Goal: Navigation & Orientation: Find specific page/section

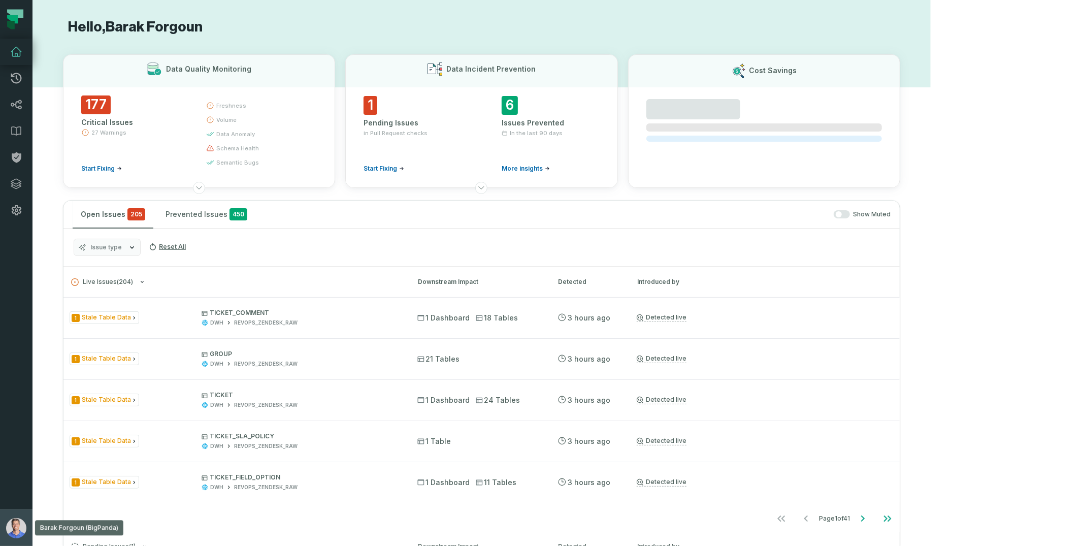
click at [31, 533] on button "Barak Forgoun (BigPanda) [EMAIL_ADDRESS][DOMAIN_NAME]" at bounding box center [16, 527] width 33 height 37
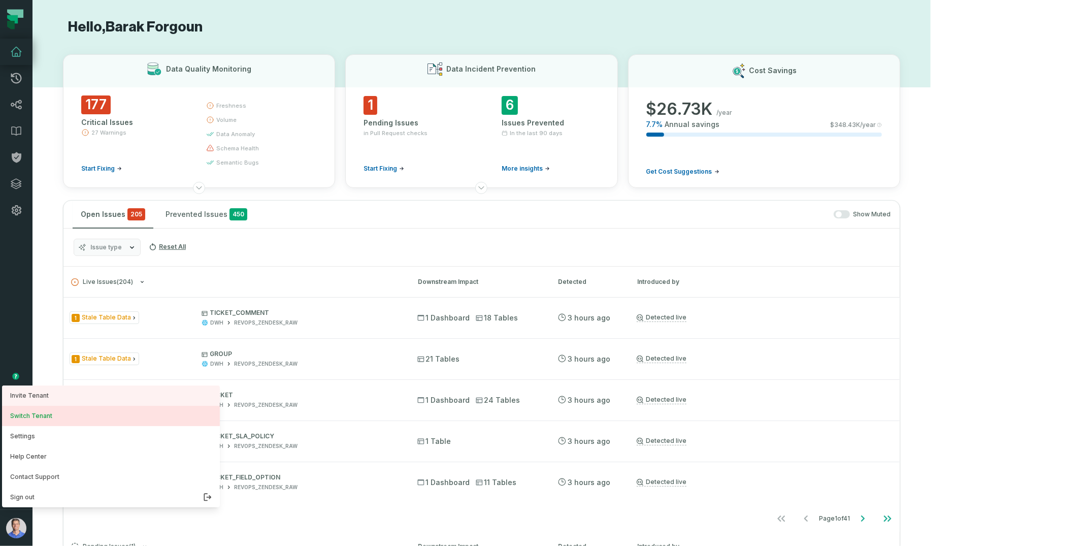
click at [46, 422] on button "Switch Tenant" at bounding box center [111, 416] width 218 height 20
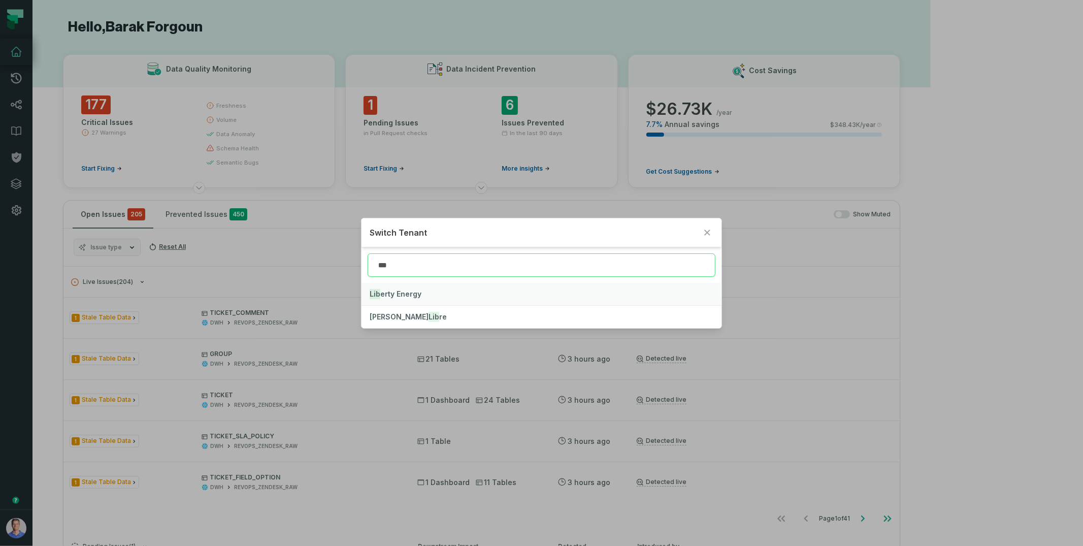
type input "***"
click at [393, 293] on span "Lib erty Energy" at bounding box center [396, 294] width 52 height 9
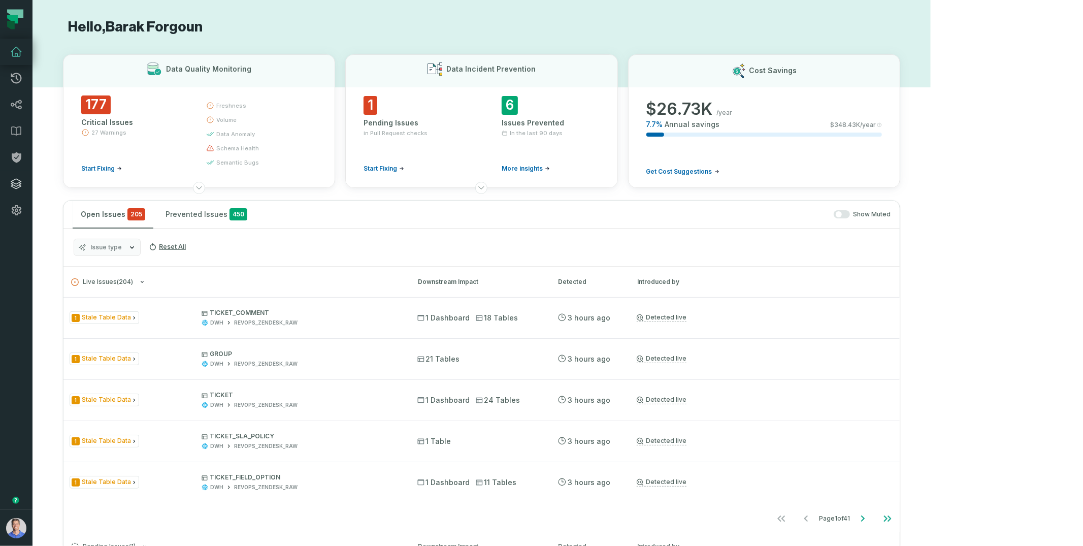
click at [10, 175] on link "Integrations" at bounding box center [16, 184] width 33 height 26
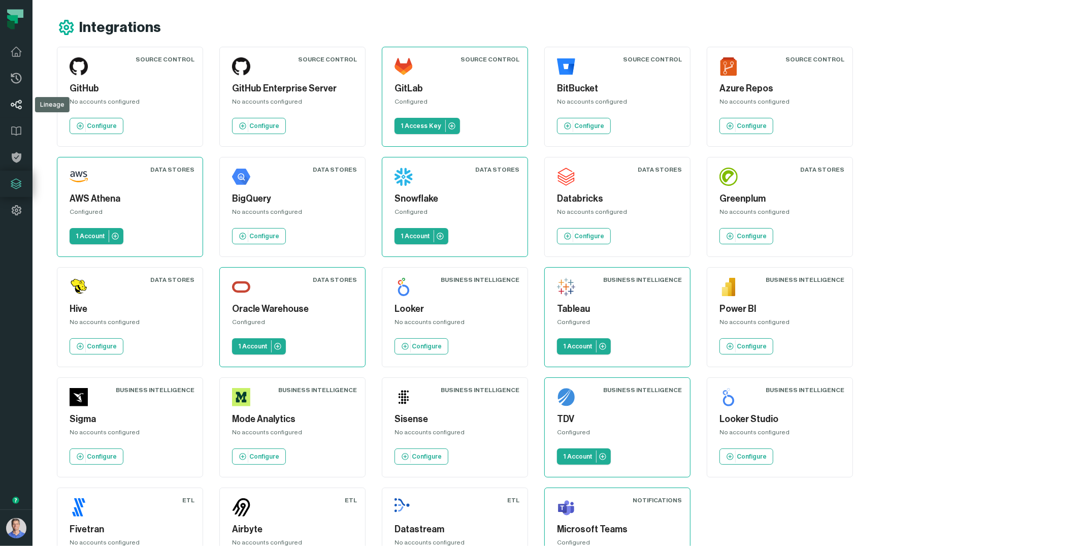
click at [15, 104] on icon at bounding box center [16, 105] width 11 height 10
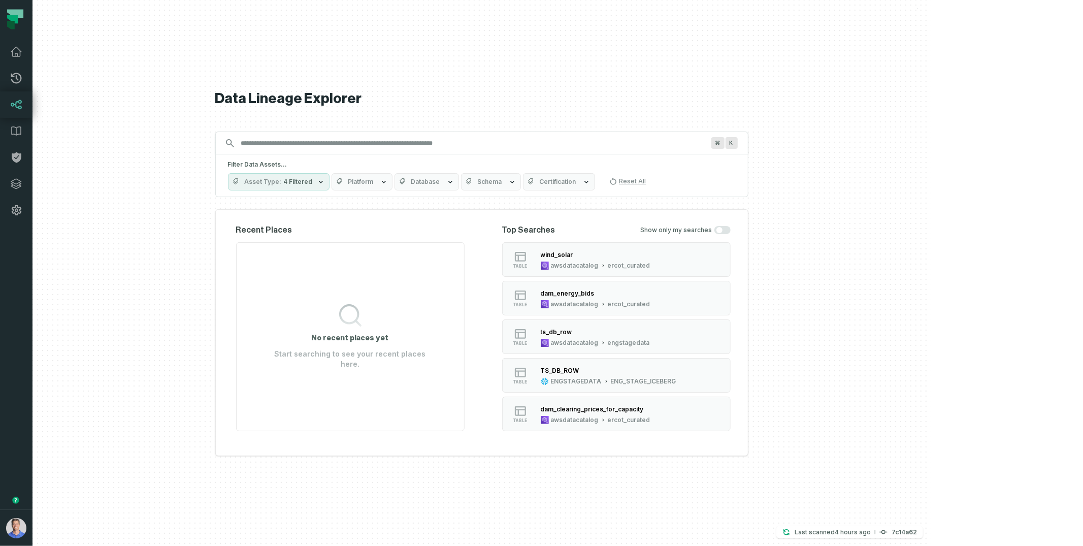
click at [393, 187] on button "Platform" at bounding box center [362, 181] width 61 height 17
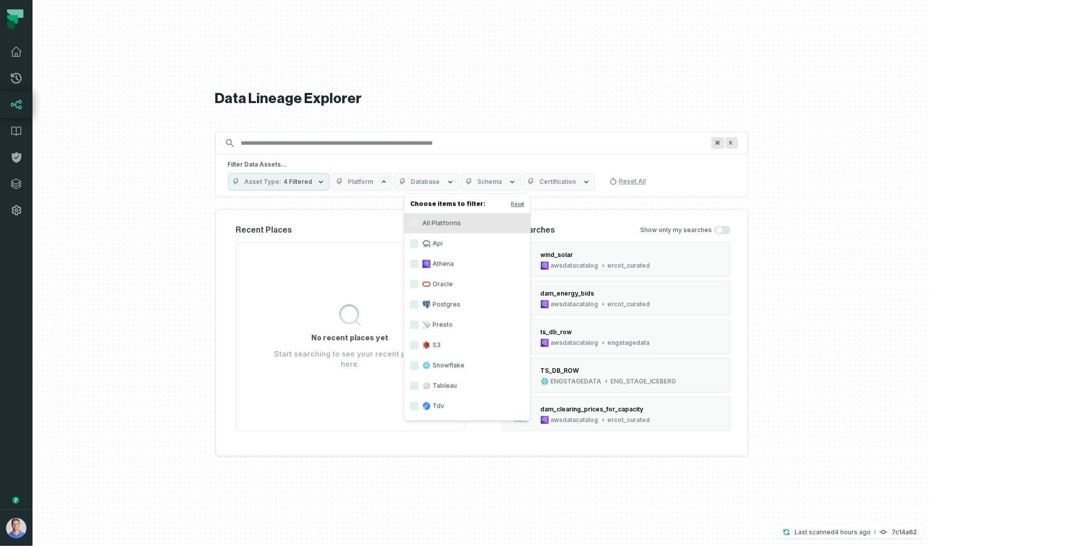
click at [366, 218] on div "Recent Places No recent places yet Start searching to see your recent places he…" at bounding box center [481, 332] width 533 height 247
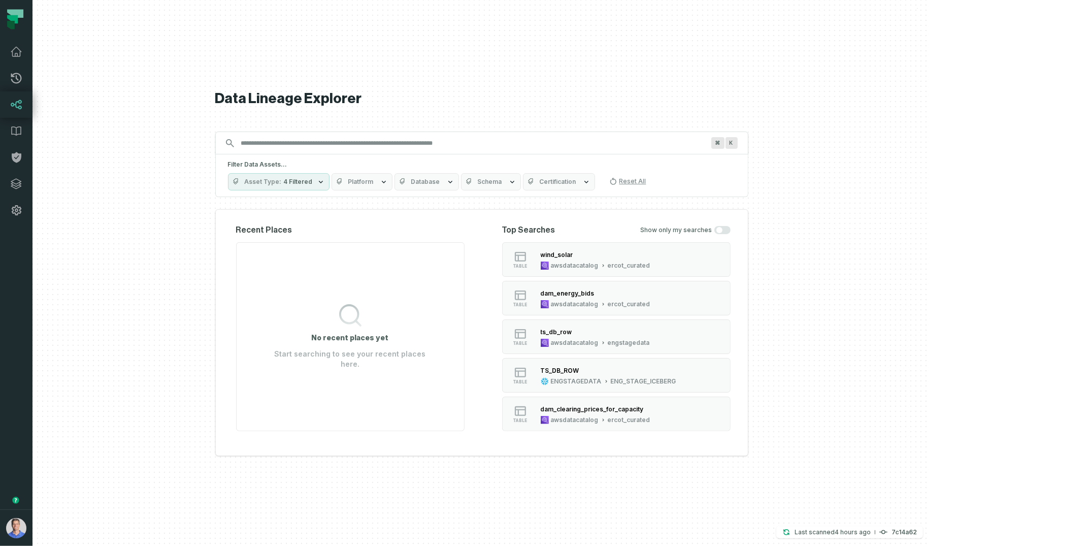
click at [374, 183] on span "Platform" at bounding box center [360, 182] width 25 height 8
click at [329, 218] on div "Recent Places No recent places yet Start searching to see your recent places he…" at bounding box center [481, 332] width 533 height 247
click at [374, 185] on span "Platform" at bounding box center [360, 182] width 25 height 8
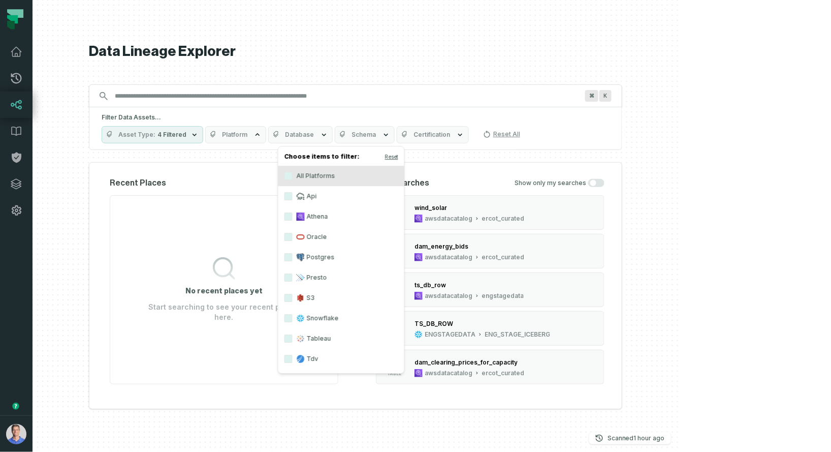
click at [622, 48] on h1 "Data Lineage Explorer" at bounding box center [355, 52] width 533 height 18
